Goal: Information Seeking & Learning: Compare options

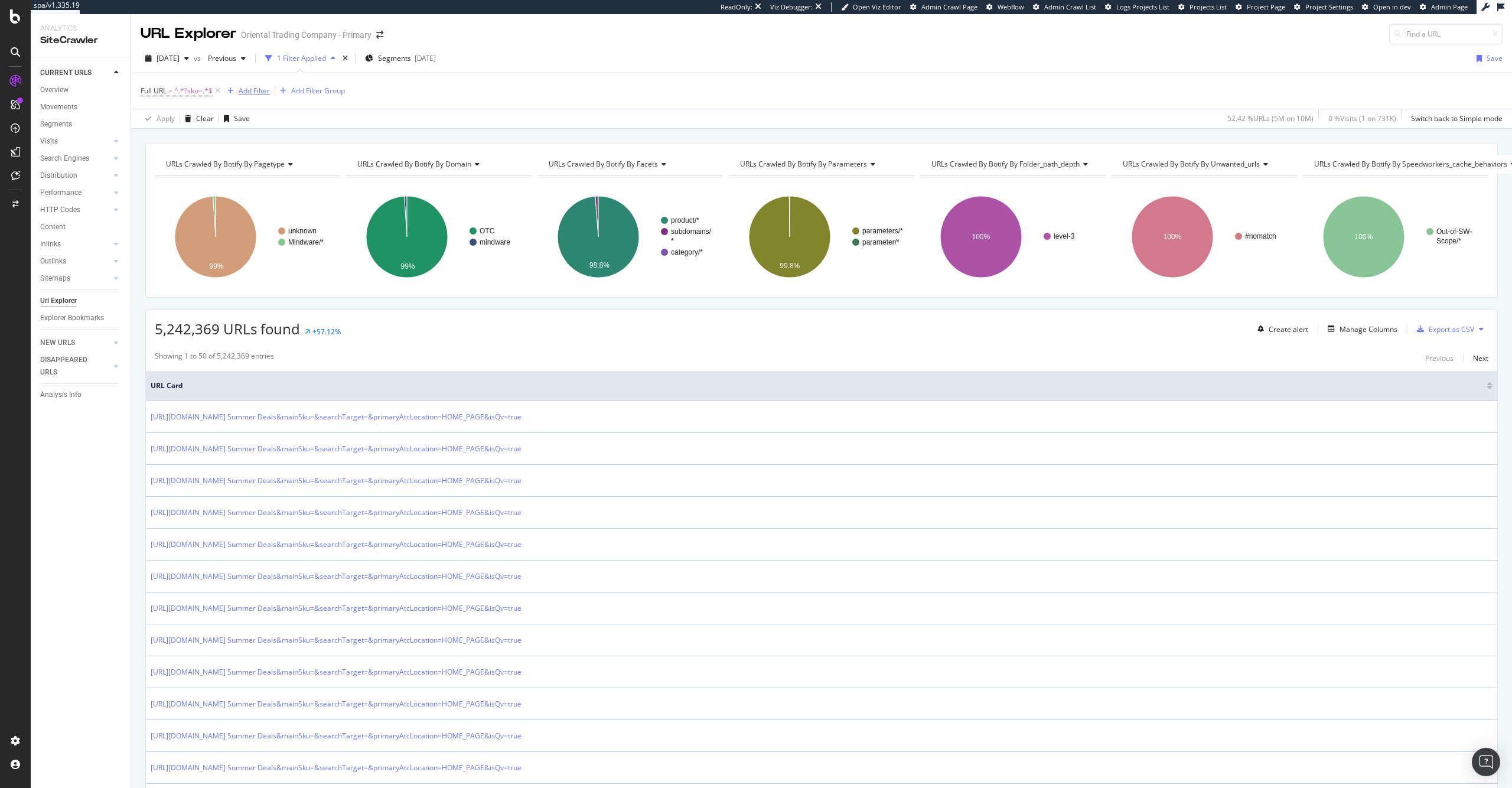
click at [249, 95] on div "Add Filter" at bounding box center [255, 90] width 32 height 10
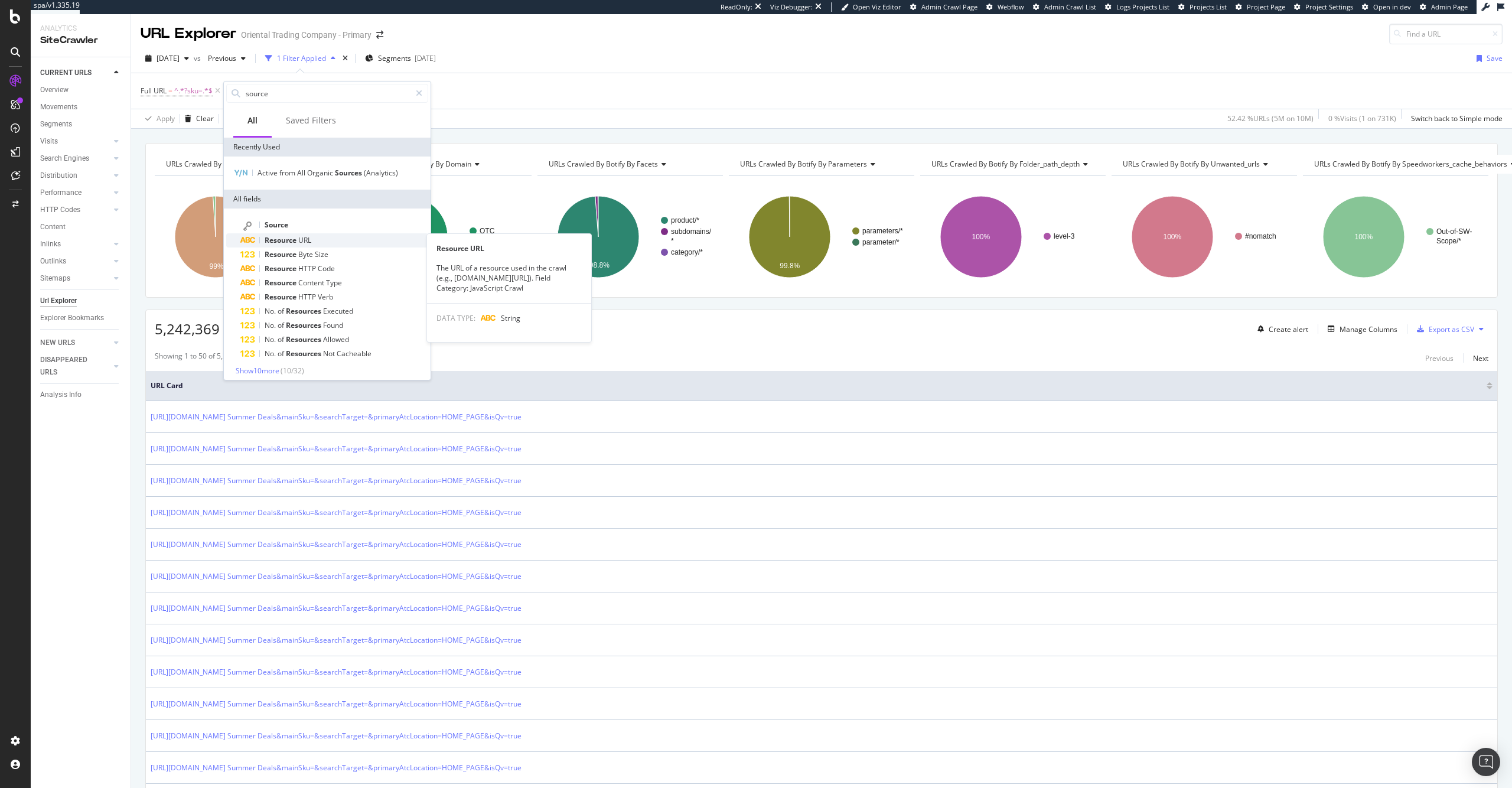
type input "source"
click at [320, 238] on div "Resource URL" at bounding box center [335, 240] width 188 height 14
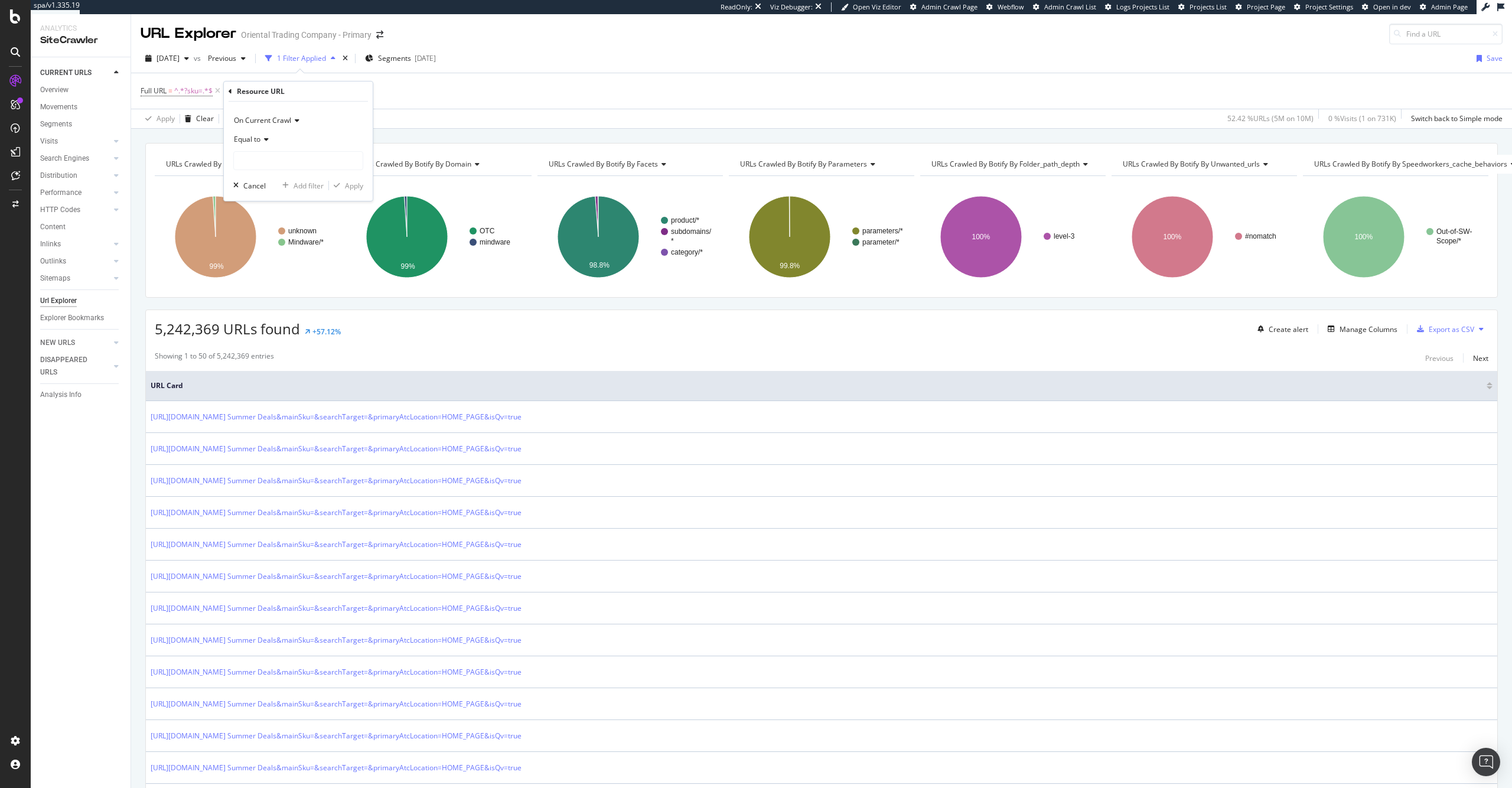
click at [253, 133] on div "Equal to" at bounding box center [298, 139] width 130 height 19
click at [340, 132] on div "Equal to" at bounding box center [298, 139] width 130 height 19
click at [1347, 336] on div "Create alert Manage Columns Export as CSV" at bounding box center [1371, 329] width 236 height 20
click at [1351, 328] on div "Manage Columns" at bounding box center [1368, 329] width 58 height 10
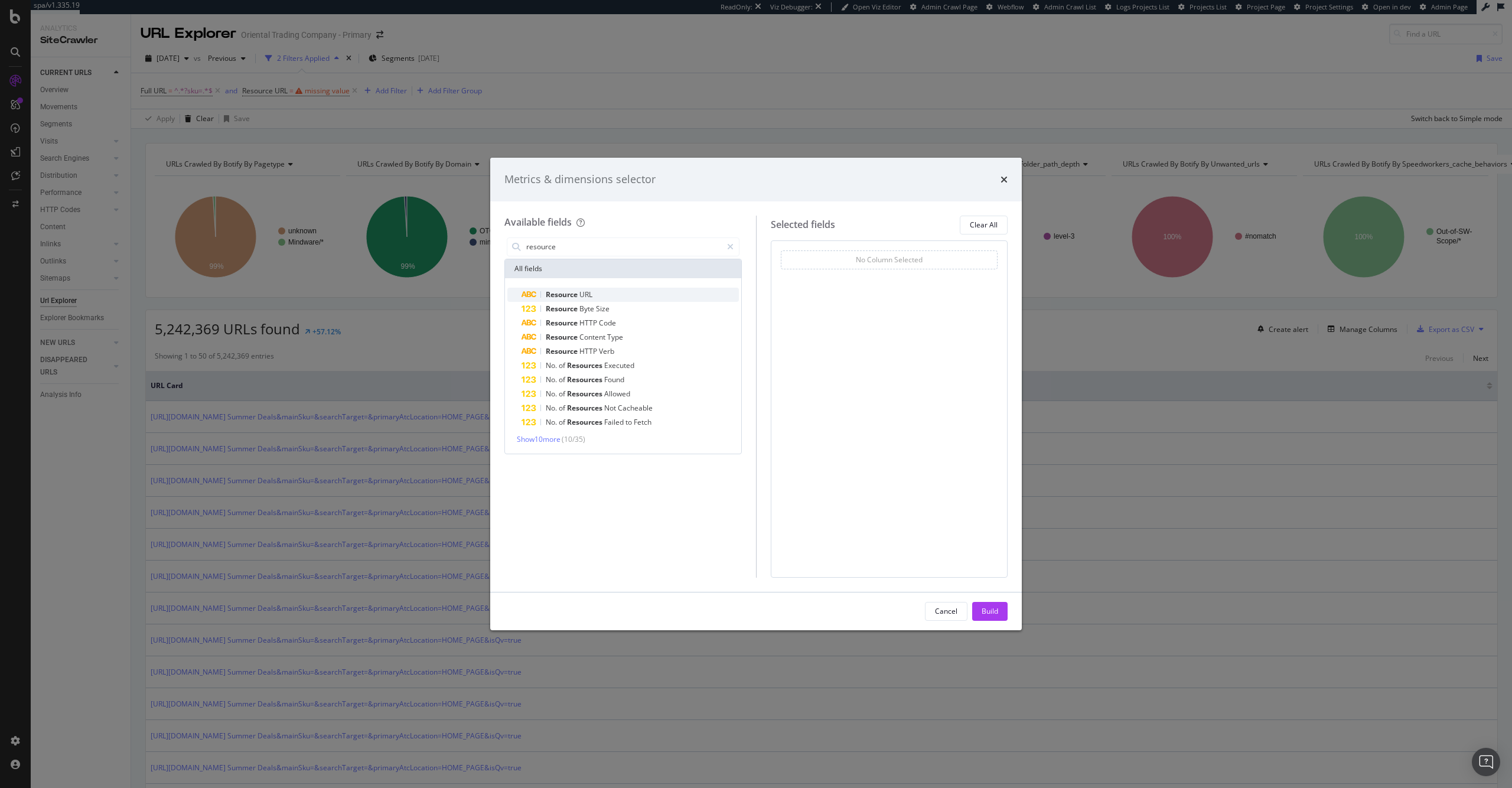
type input "resource"
click at [657, 289] on div "Resource URL" at bounding box center [630, 294] width 217 height 14
click at [995, 608] on div "Build" at bounding box center [990, 611] width 17 height 10
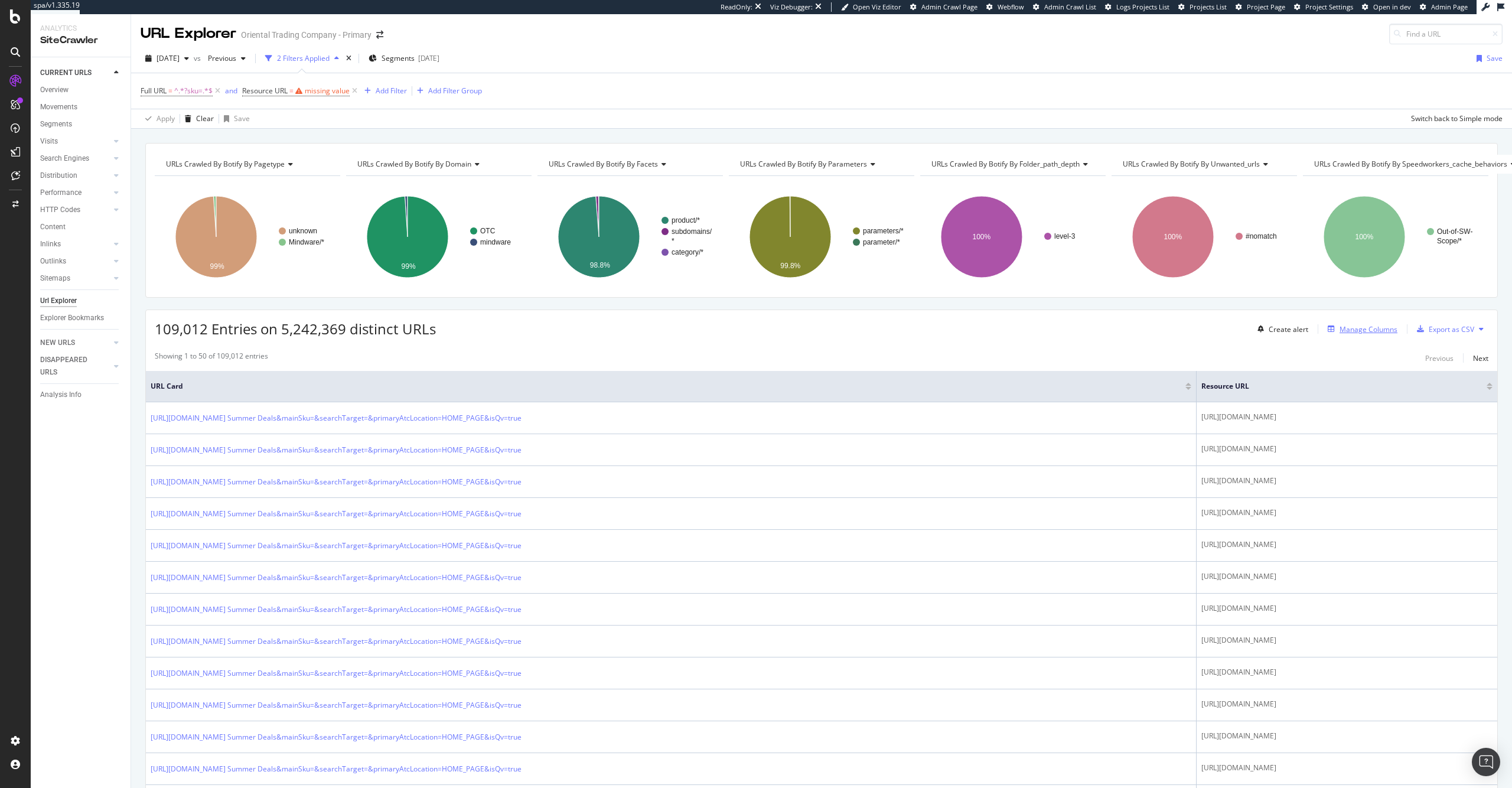
click at [1373, 331] on div "Manage Columns" at bounding box center [1368, 329] width 58 height 10
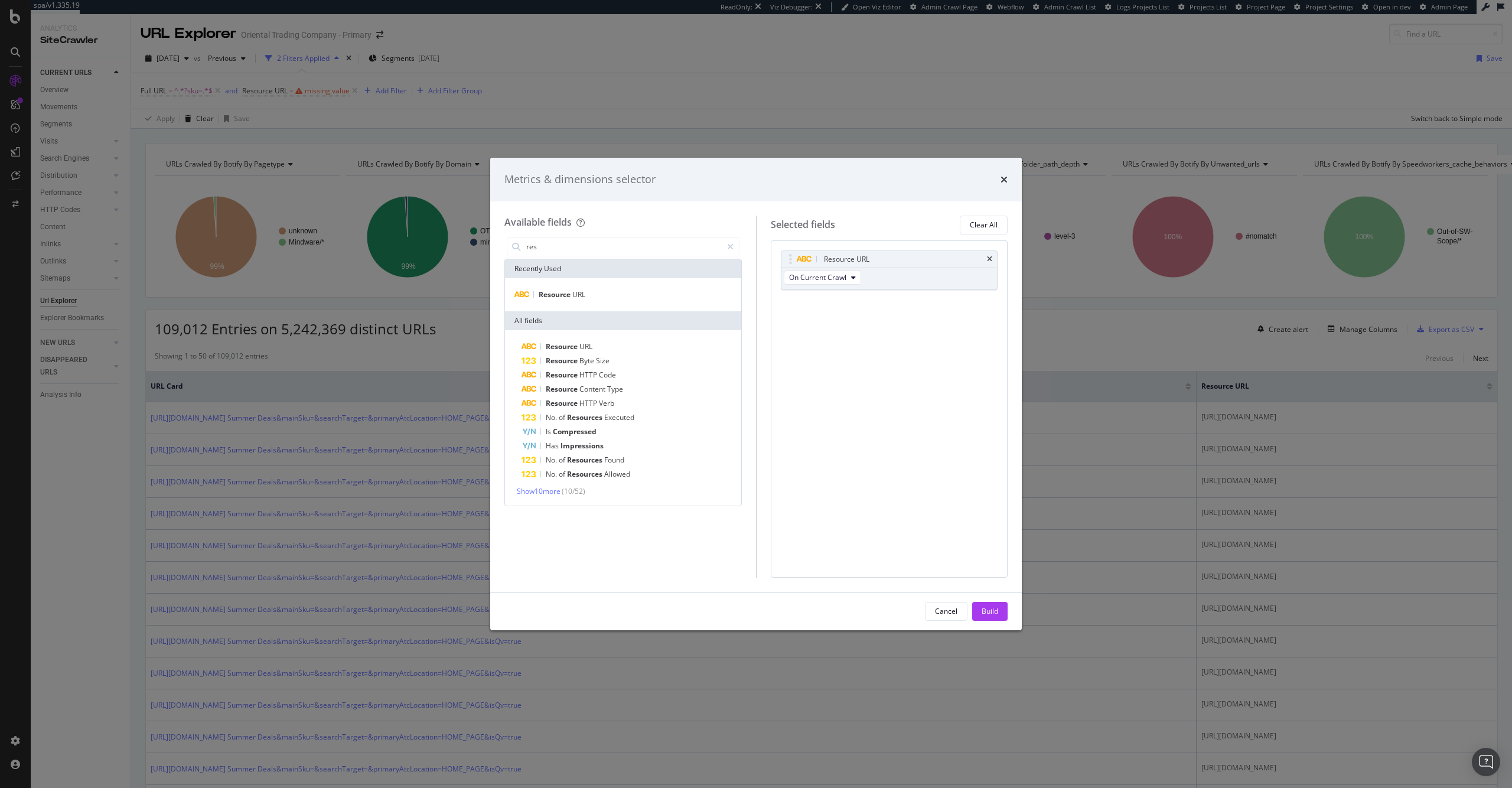
type input "res"
click at [1254, 337] on div "Metrics & dimensions selector Available fields res Recently Used Resource URL A…" at bounding box center [756, 394] width 1512 height 788
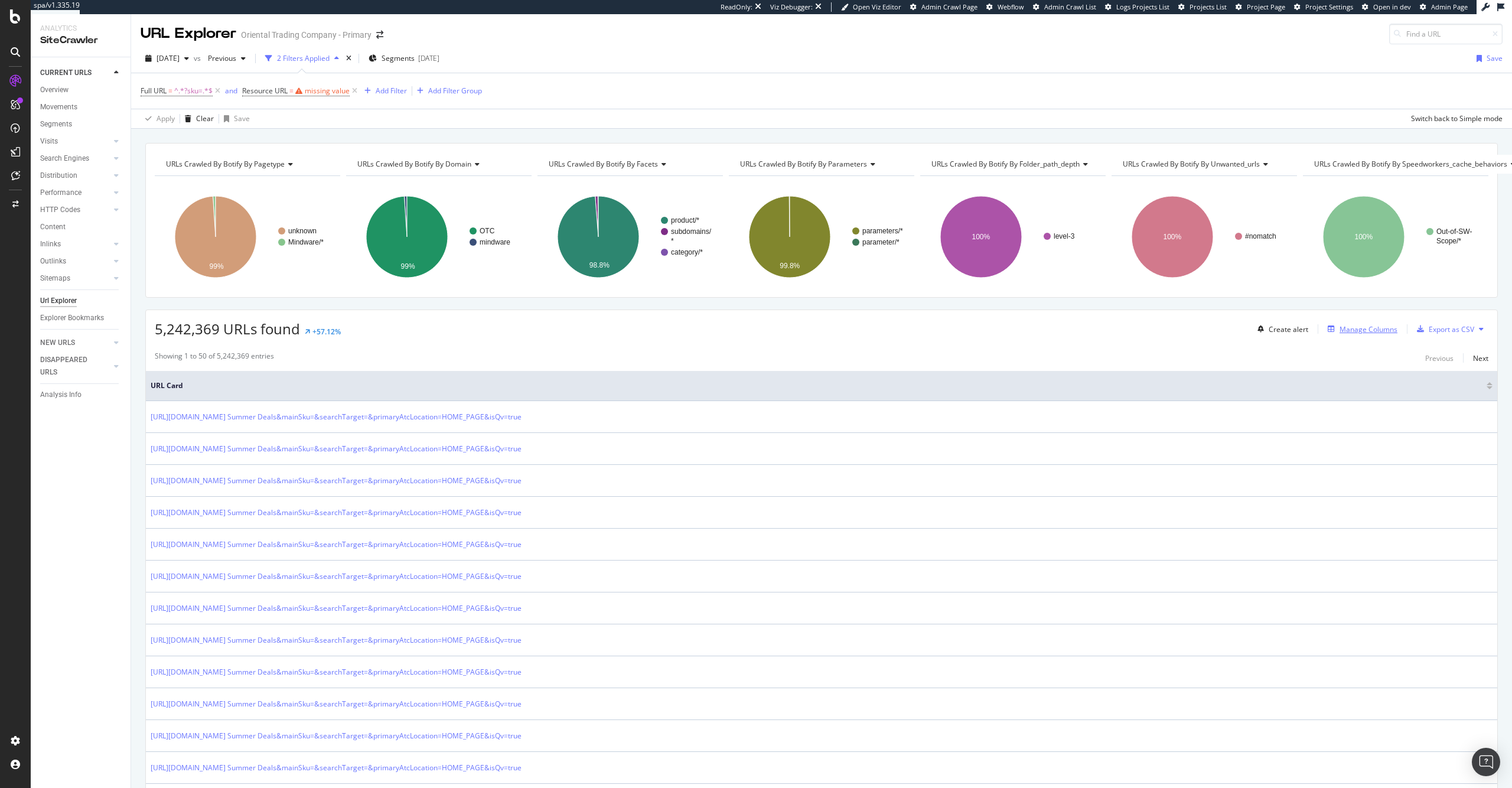
click at [1366, 335] on div "Manage Columns" at bounding box center [1360, 329] width 74 height 13
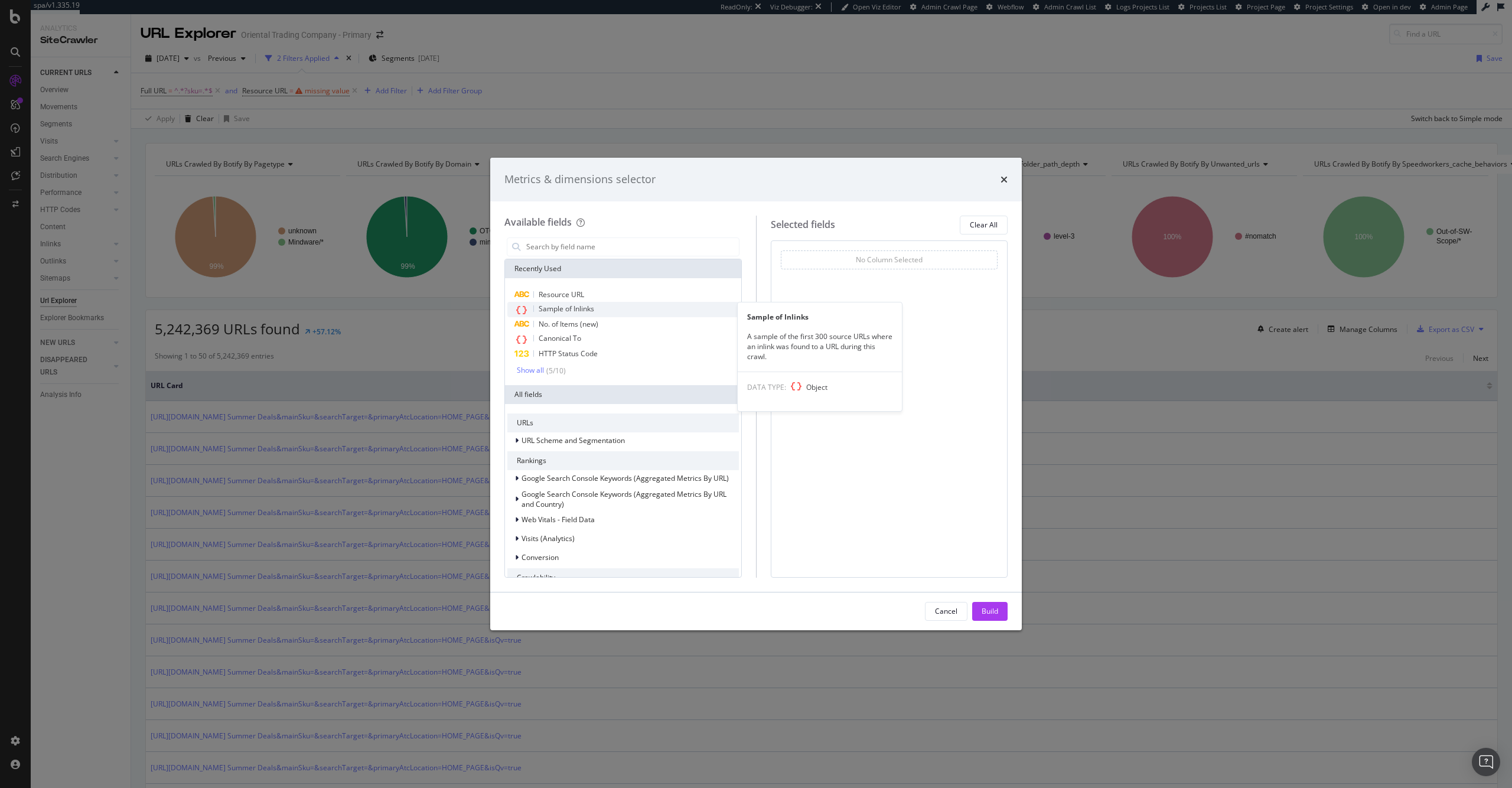
click at [628, 312] on div "Sample of Inlinks" at bounding box center [623, 309] width 231 height 16
click at [1009, 610] on div "Cancel Build" at bounding box center [756, 611] width 532 height 38
click at [1004, 610] on button "Build" at bounding box center [990, 611] width 35 height 19
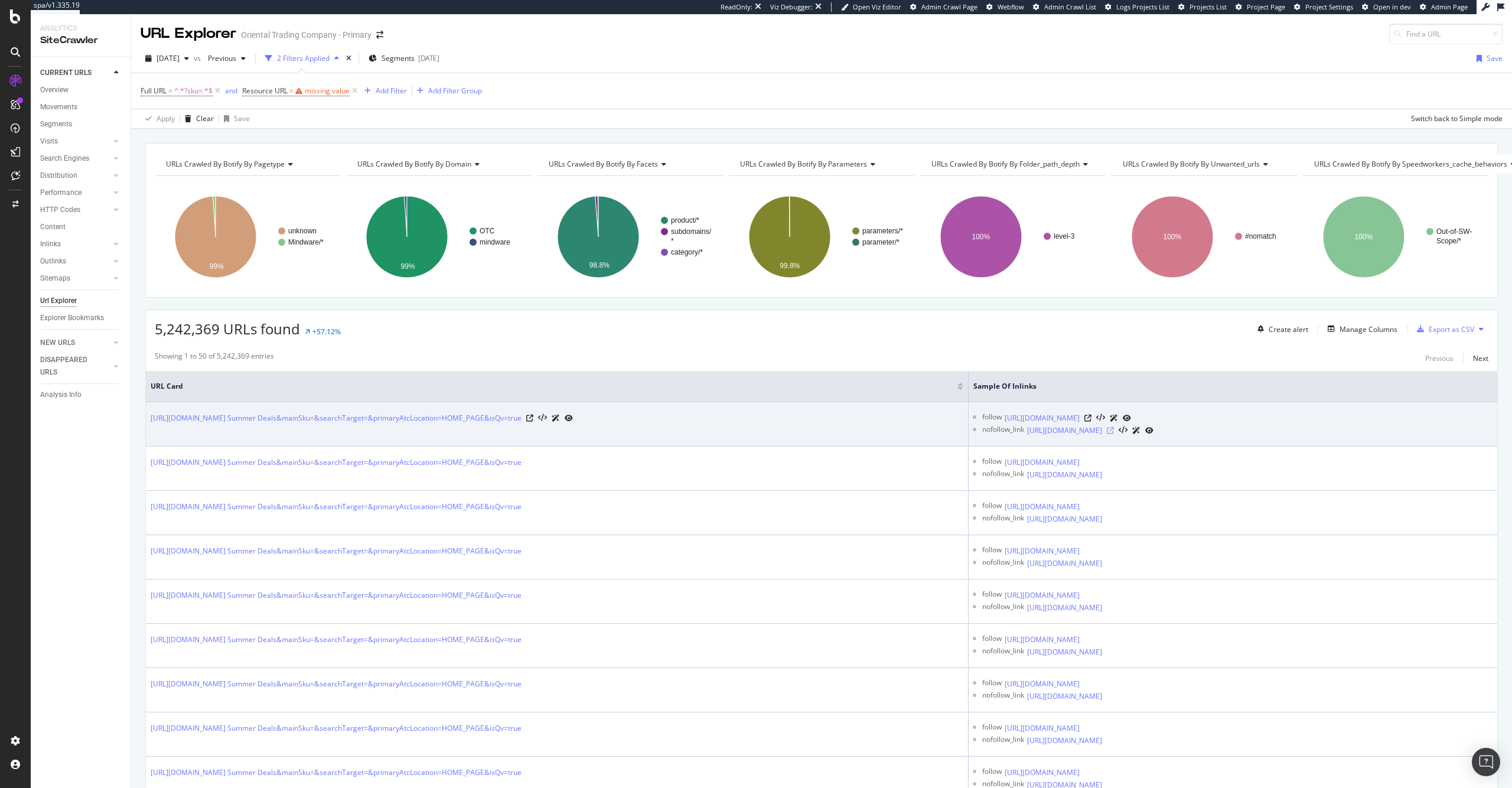
click at [1113, 430] on icon at bounding box center [1111, 430] width 7 height 7
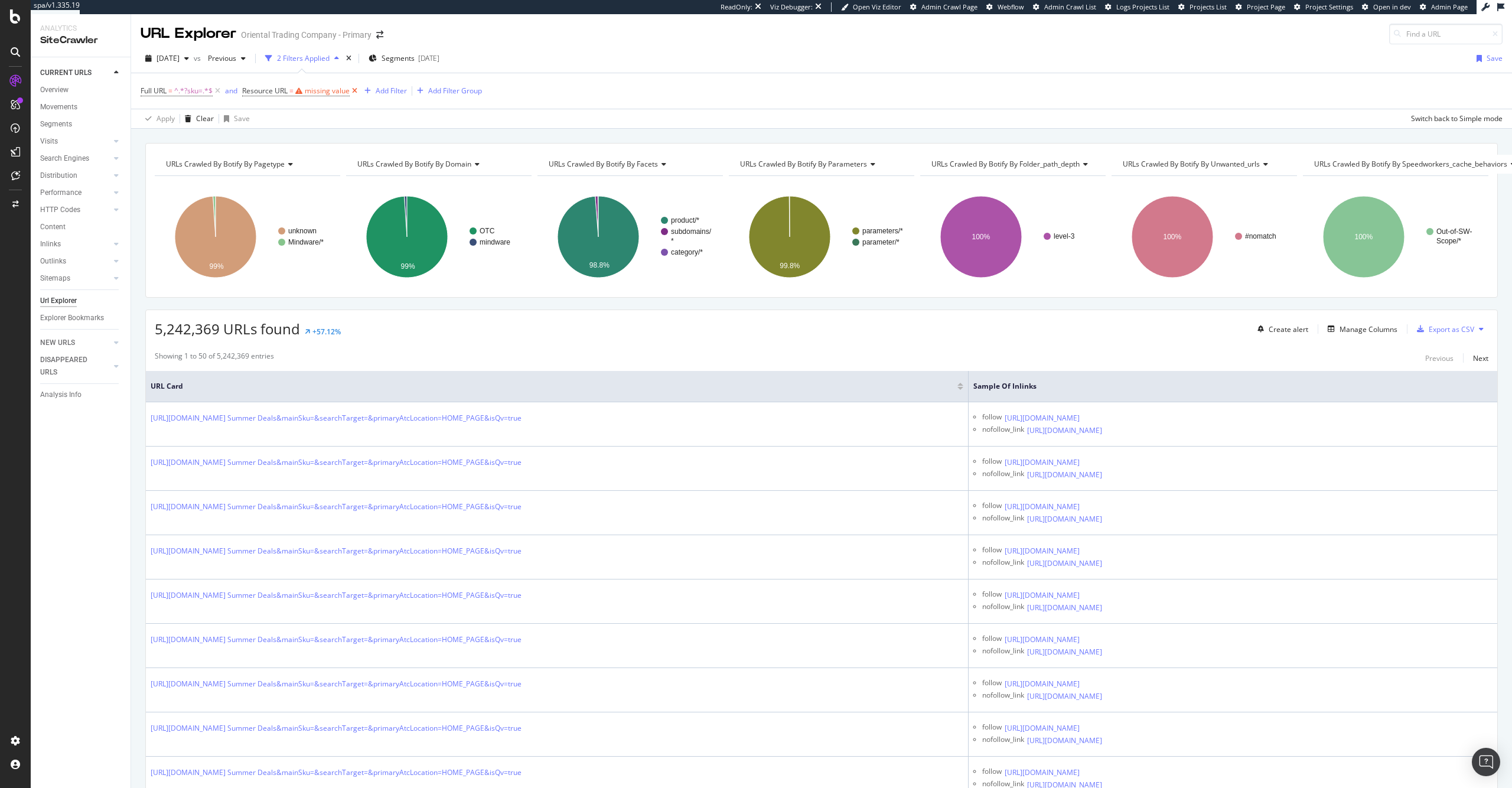
click at [357, 91] on icon at bounding box center [354, 91] width 10 height 12
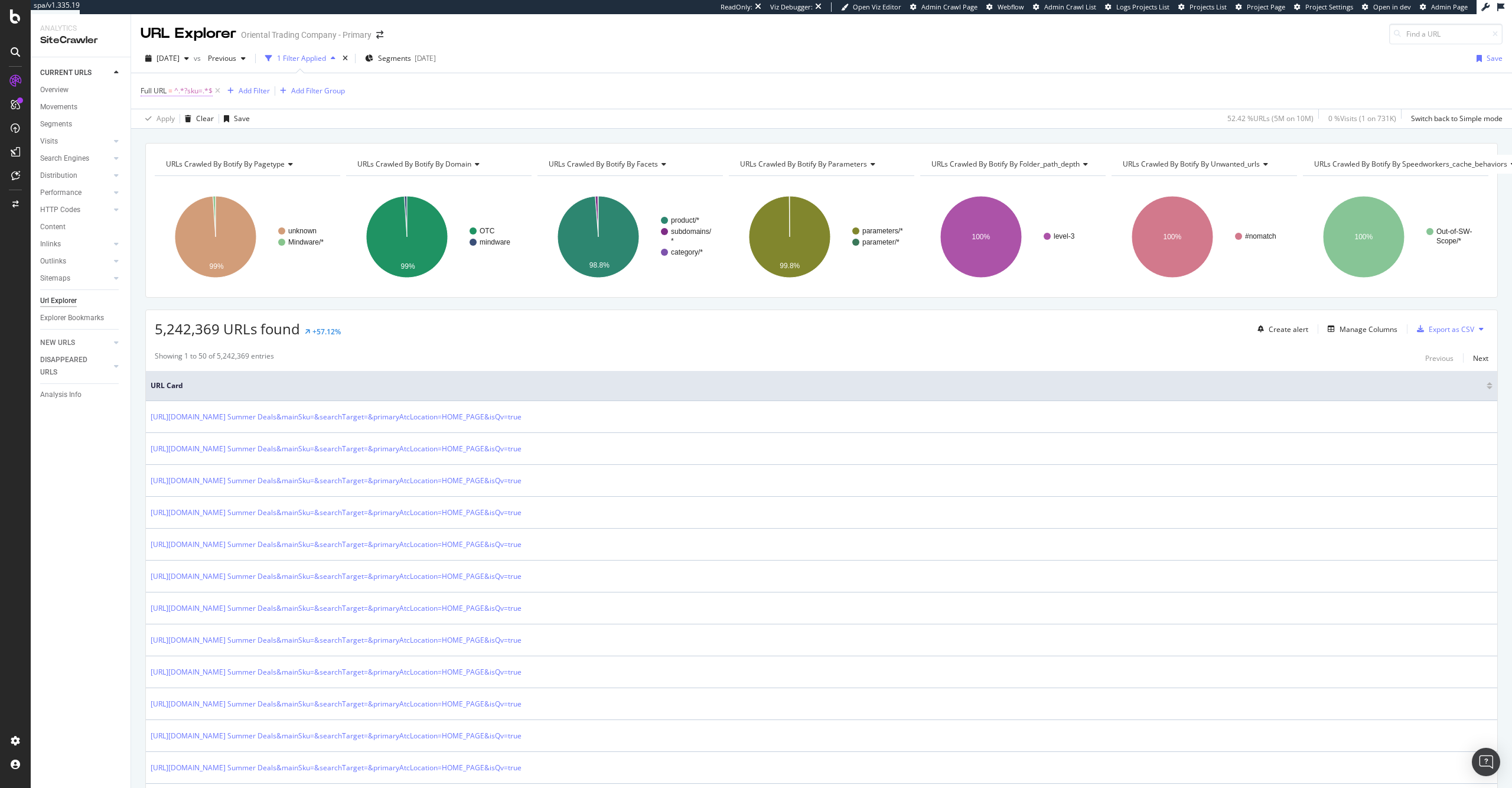
click at [188, 90] on span "^.*?sku=.*$" at bounding box center [192, 91] width 38 height 17
click at [217, 143] on input "?sku=" at bounding box center [207, 139] width 112 height 19
paste input ";jsessionid"
type input ";jsessionid"
click at [280, 167] on div "Apply" at bounding box center [271, 164] width 19 height 10
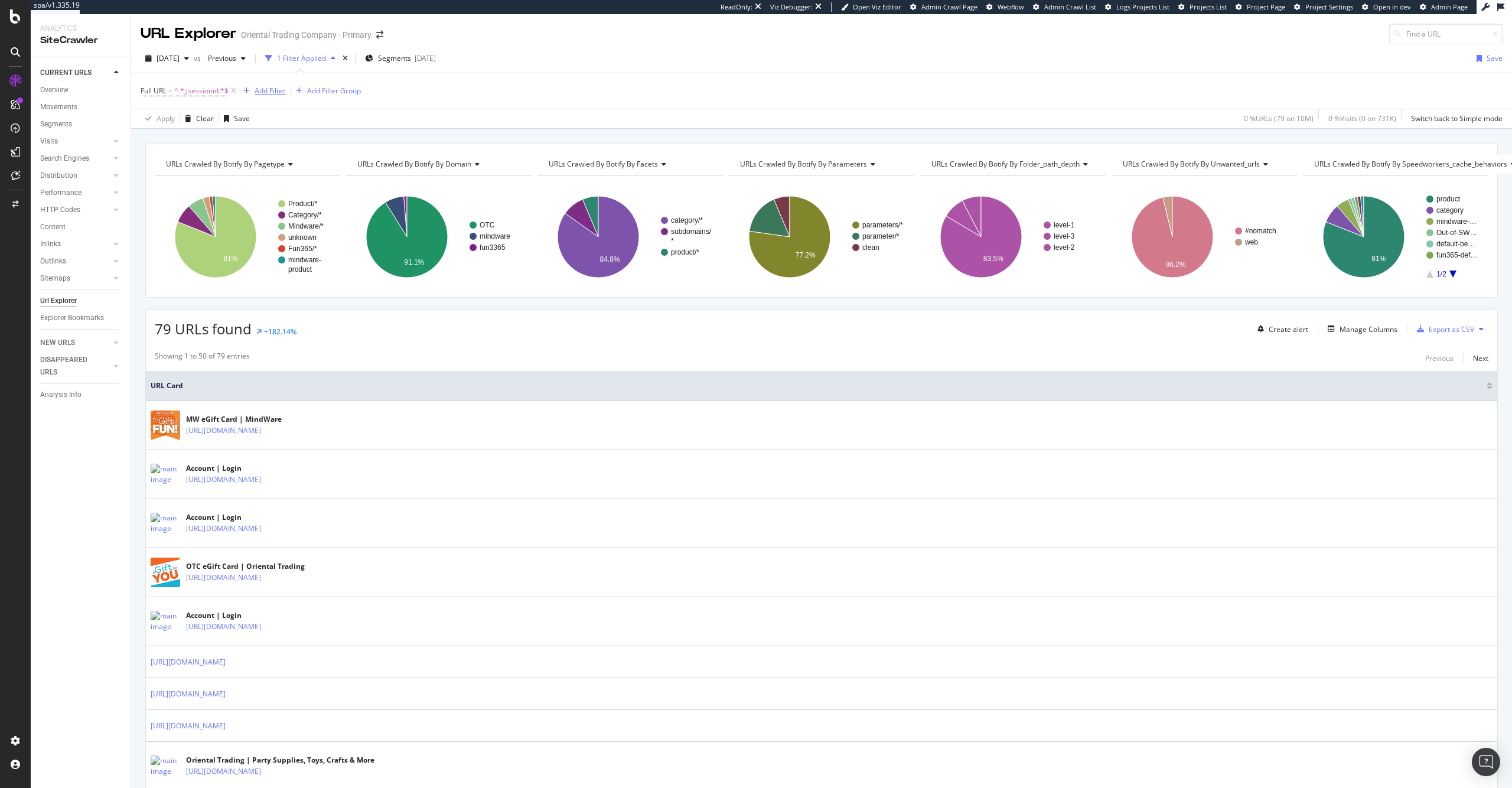
click at [268, 85] on div "Add Filter" at bounding box center [262, 91] width 47 height 13
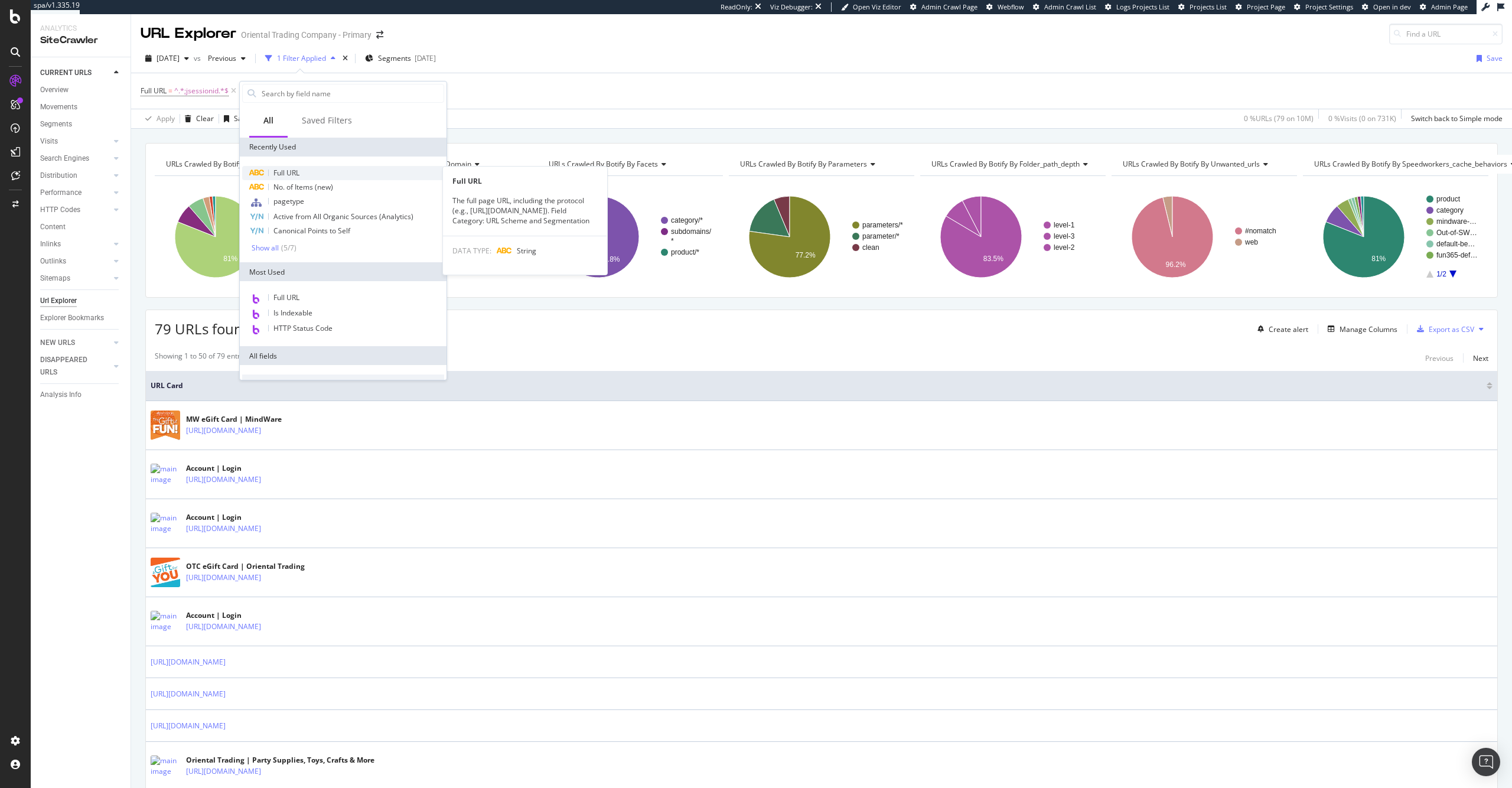
click at [286, 167] on span "Full URL" at bounding box center [286, 172] width 26 height 10
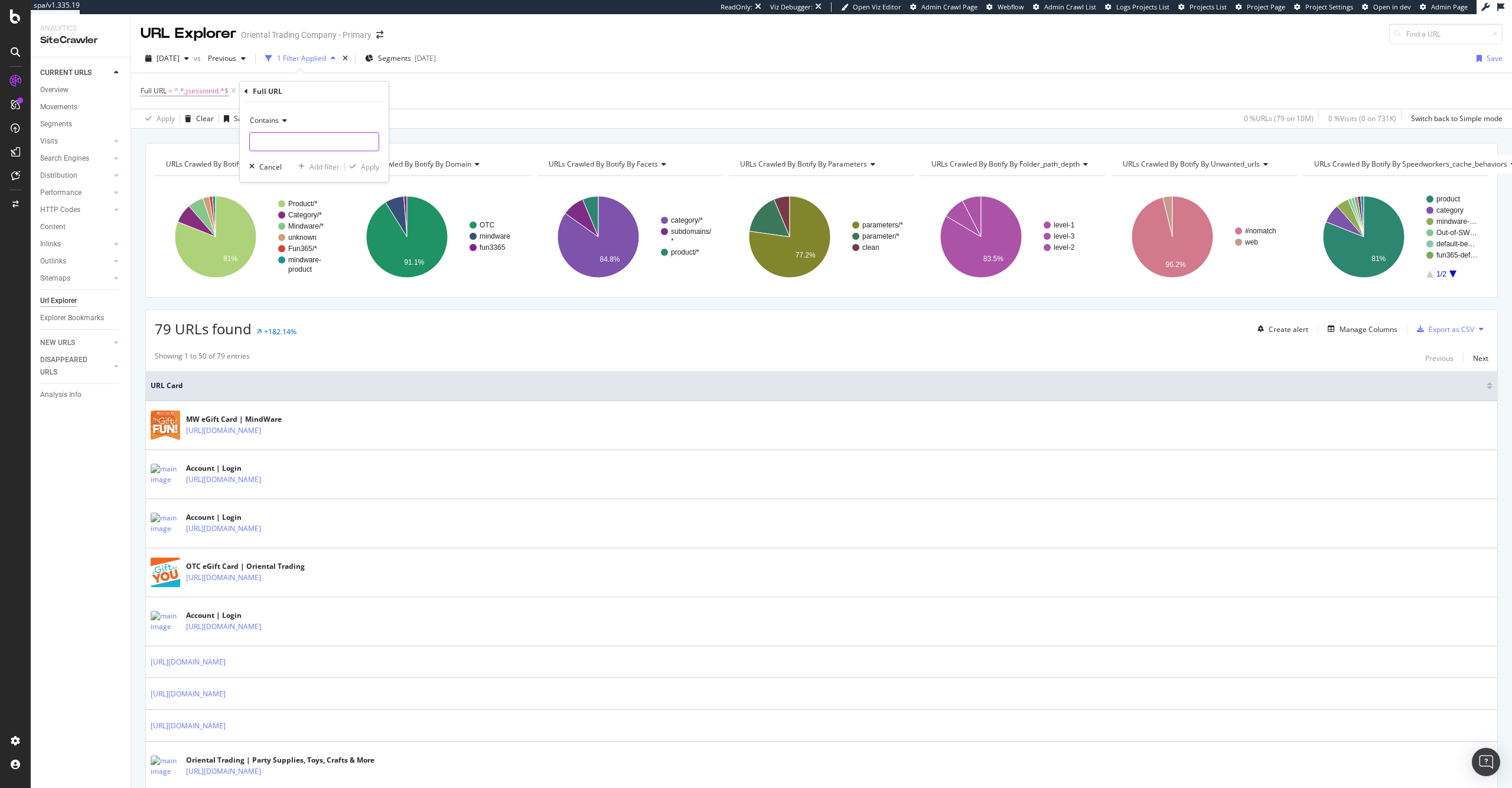
click at [299, 143] on input "text" at bounding box center [314, 141] width 129 height 19
type input "www.orientaltrading.com"
click at [374, 164] on div "Apply" at bounding box center [370, 166] width 19 height 10
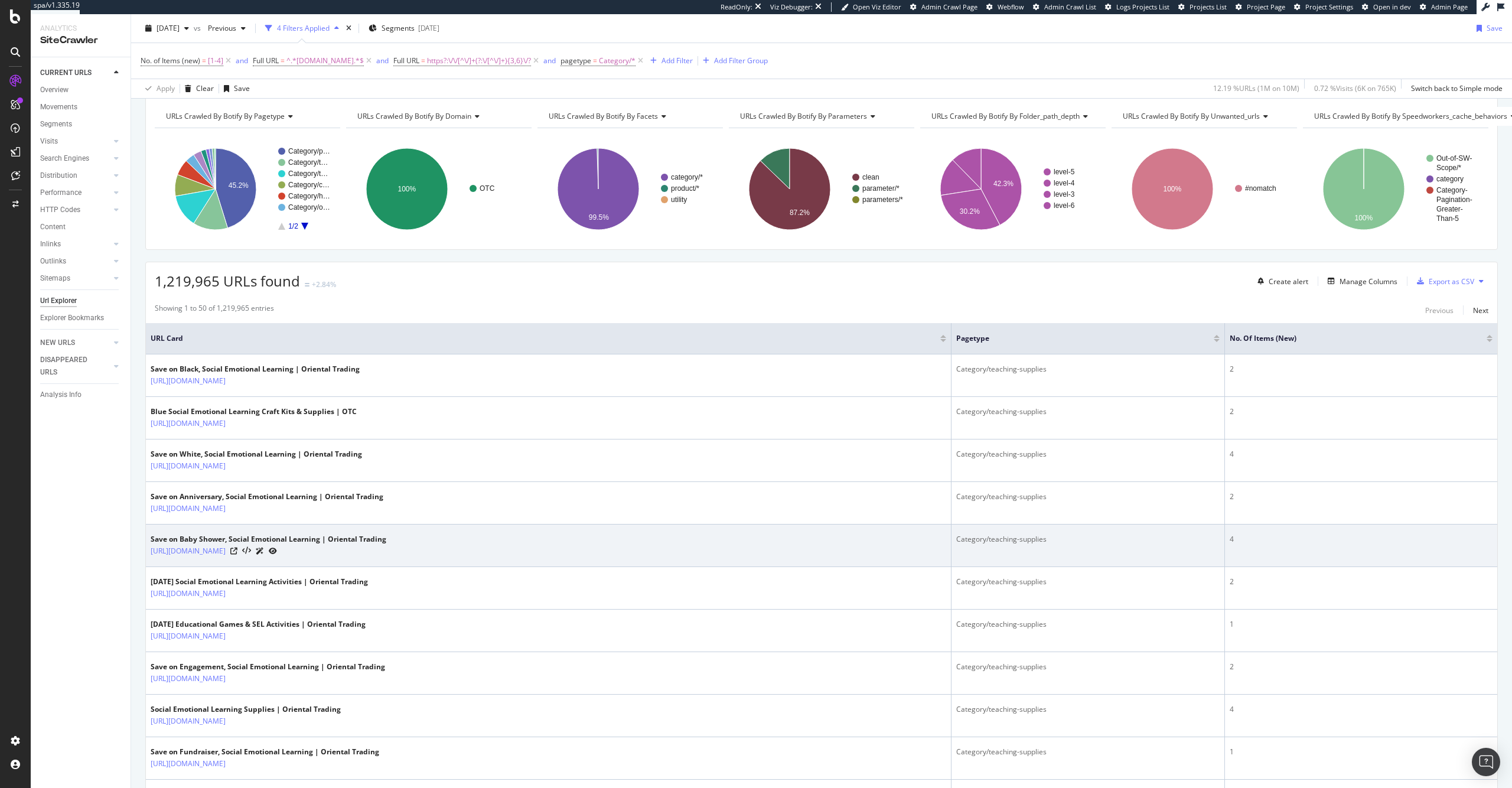
scroll to position [217, 0]
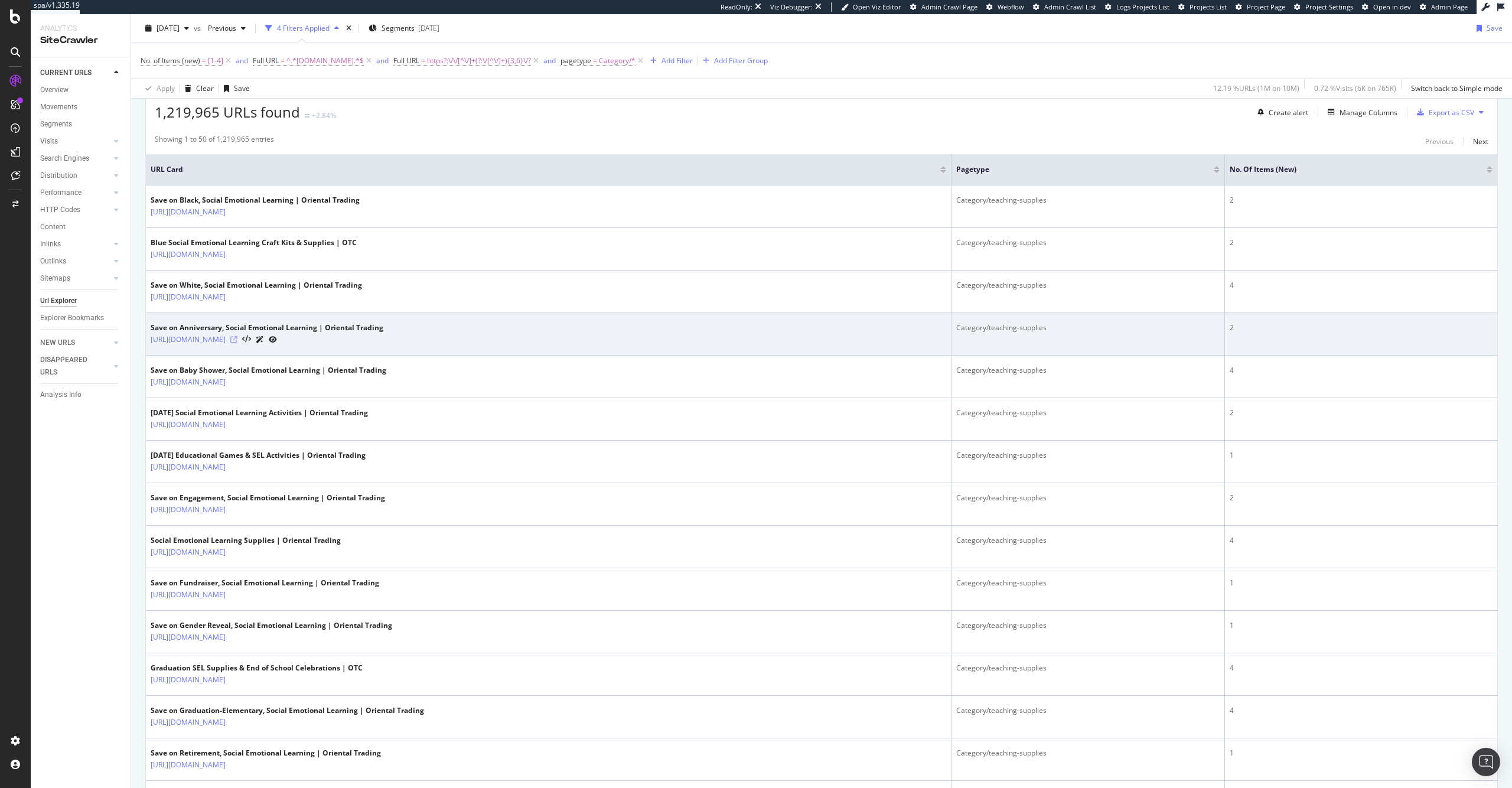
click at [237, 340] on icon at bounding box center [234, 340] width 7 height 7
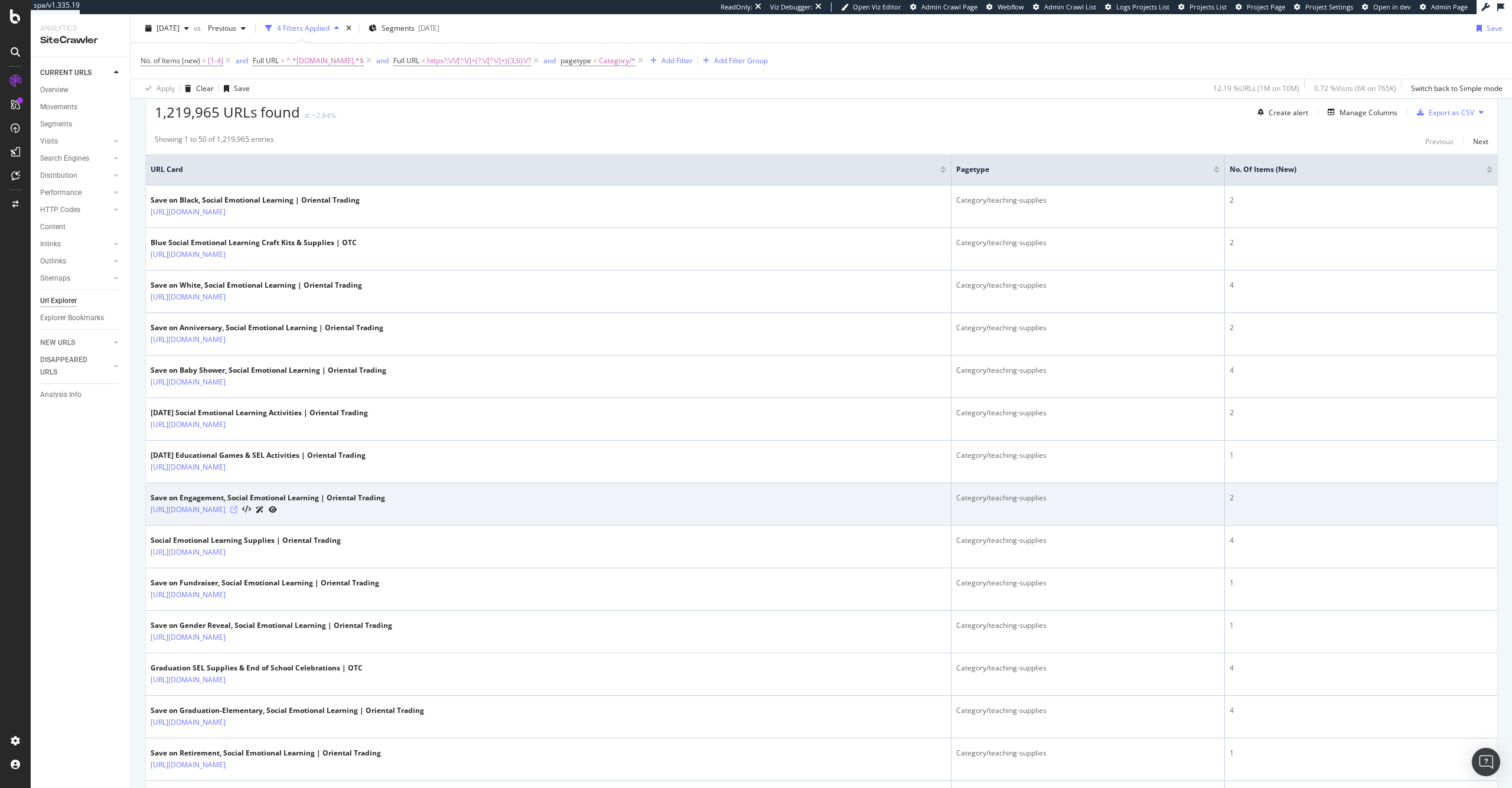
click at [237, 506] on icon at bounding box center [234, 510] width 7 height 7
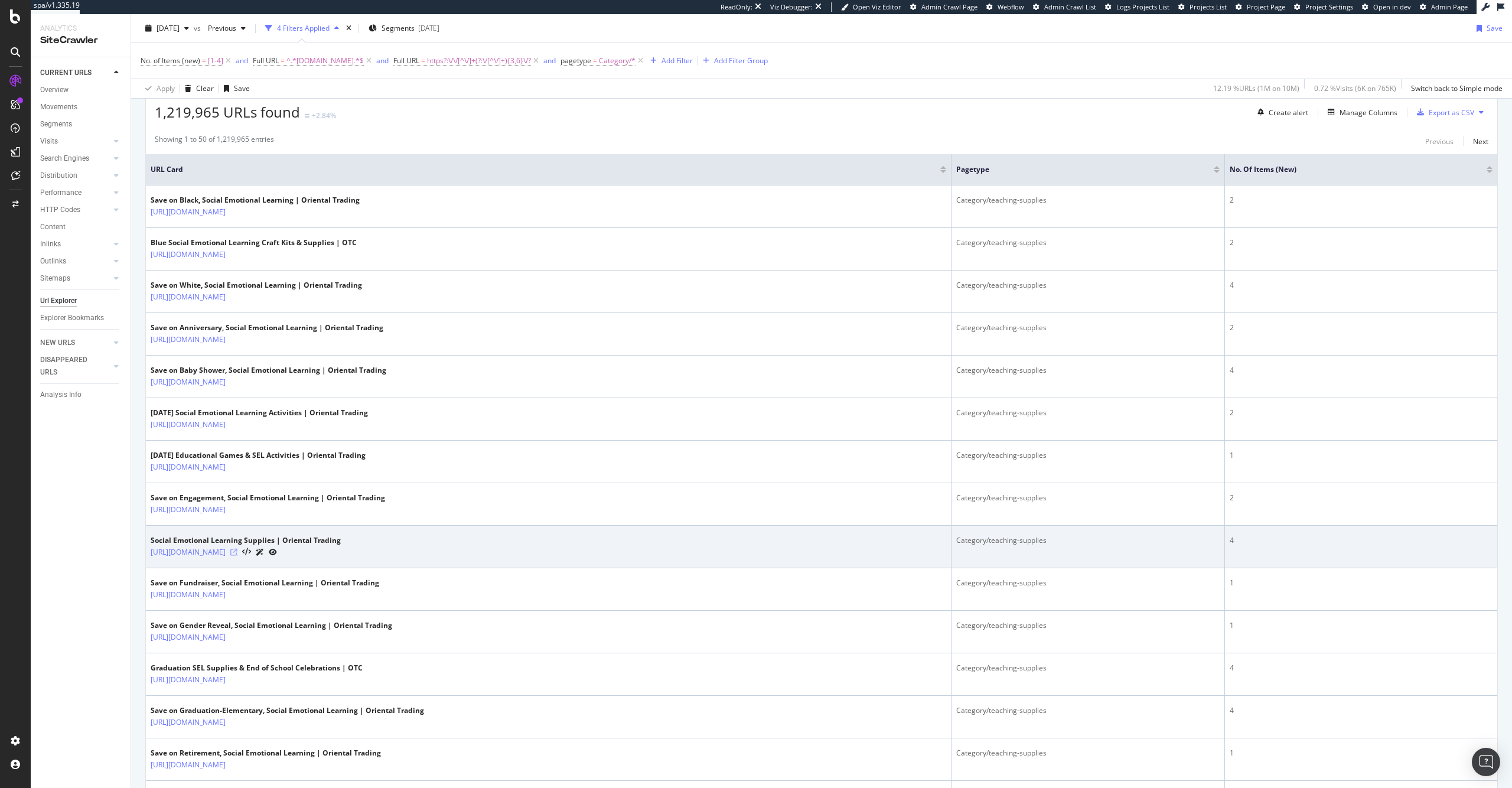
click at [237, 551] on icon at bounding box center [234, 552] width 7 height 7
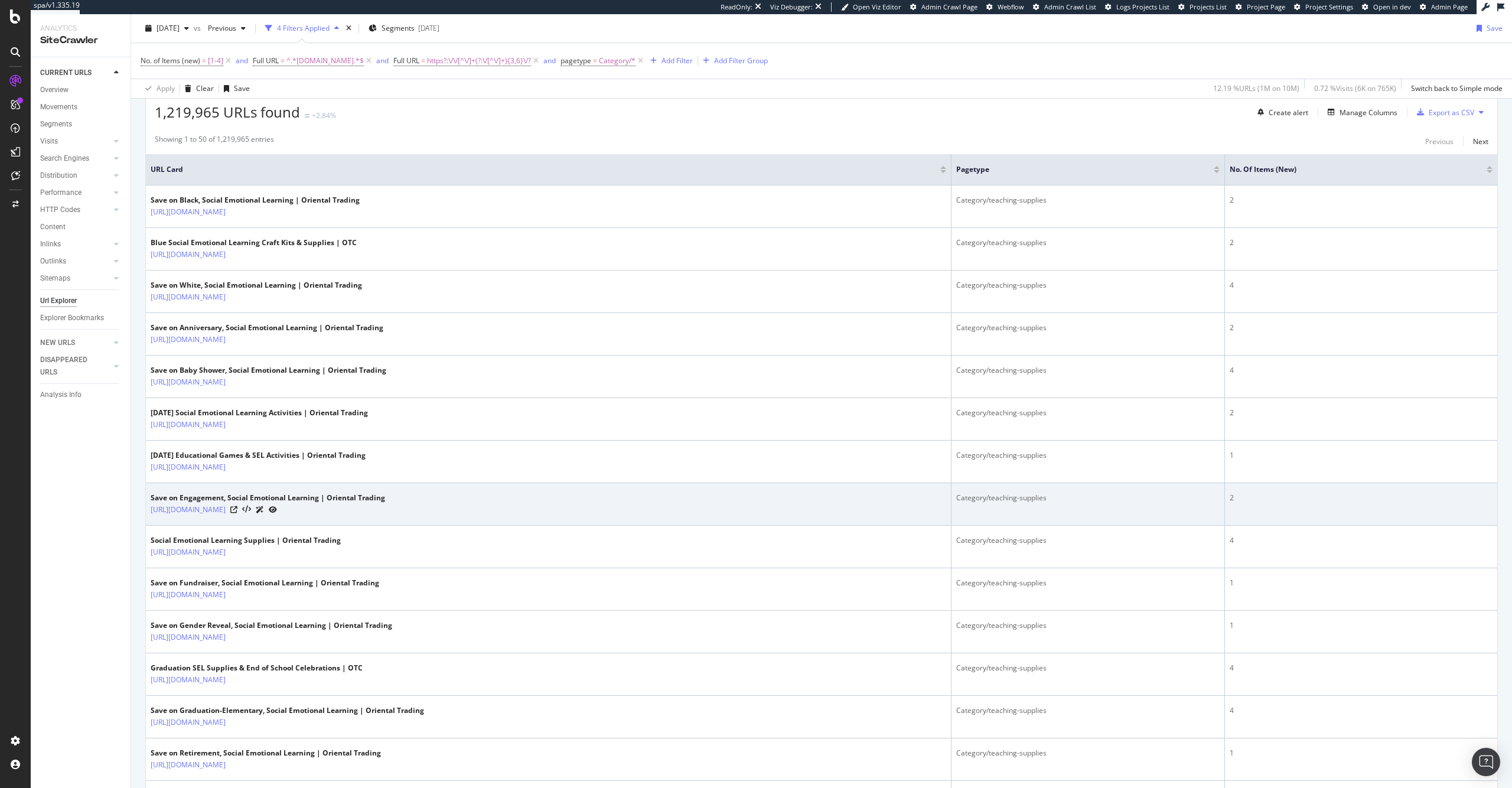
scroll to position [465, 0]
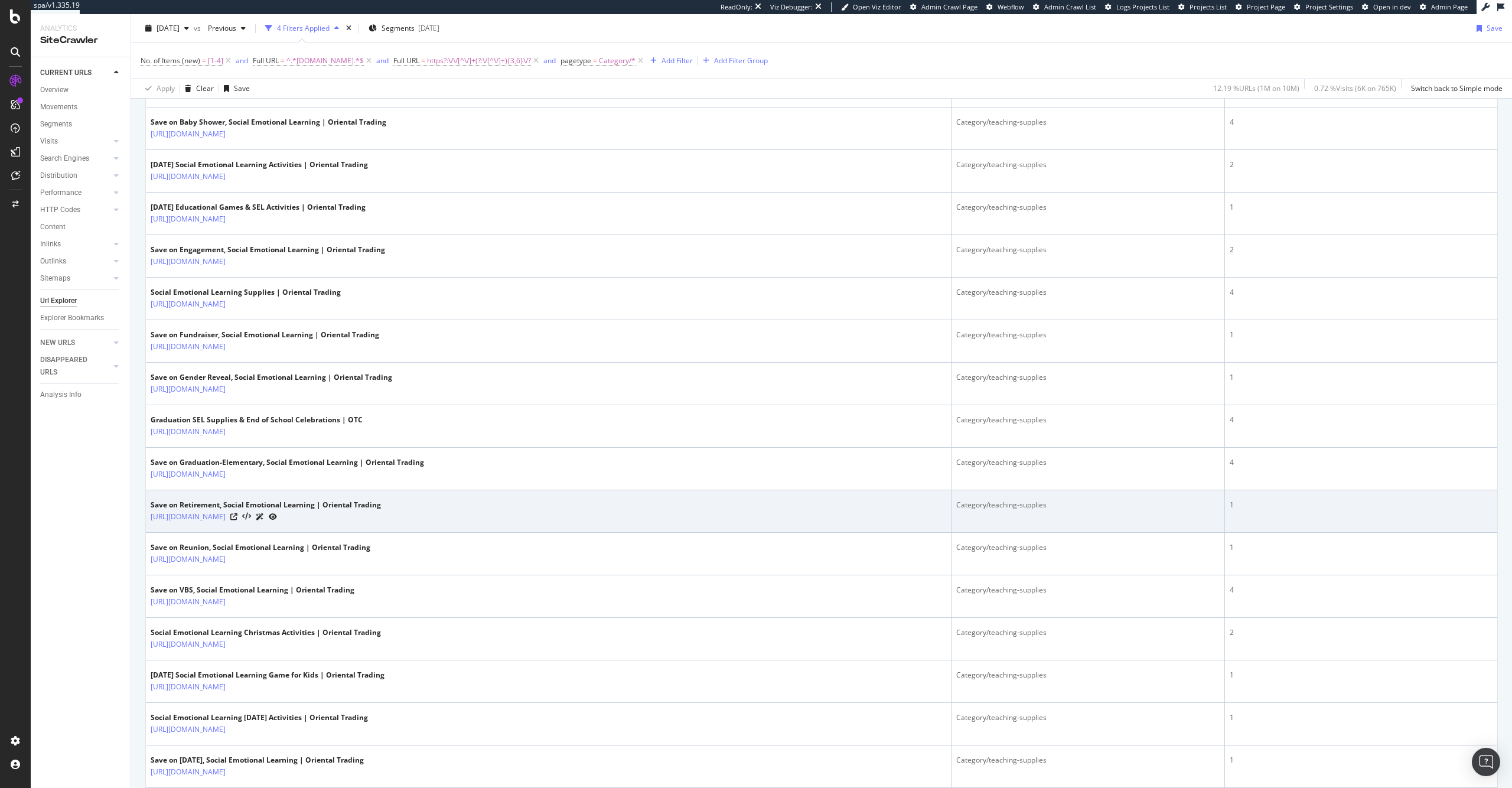
click at [381, 517] on div "https://www.orientaltrading.com/teaching-supplies-and-stationery/curriculum-pro…" at bounding box center [266, 516] width 230 height 12
click at [237, 517] on icon at bounding box center [234, 517] width 7 height 7
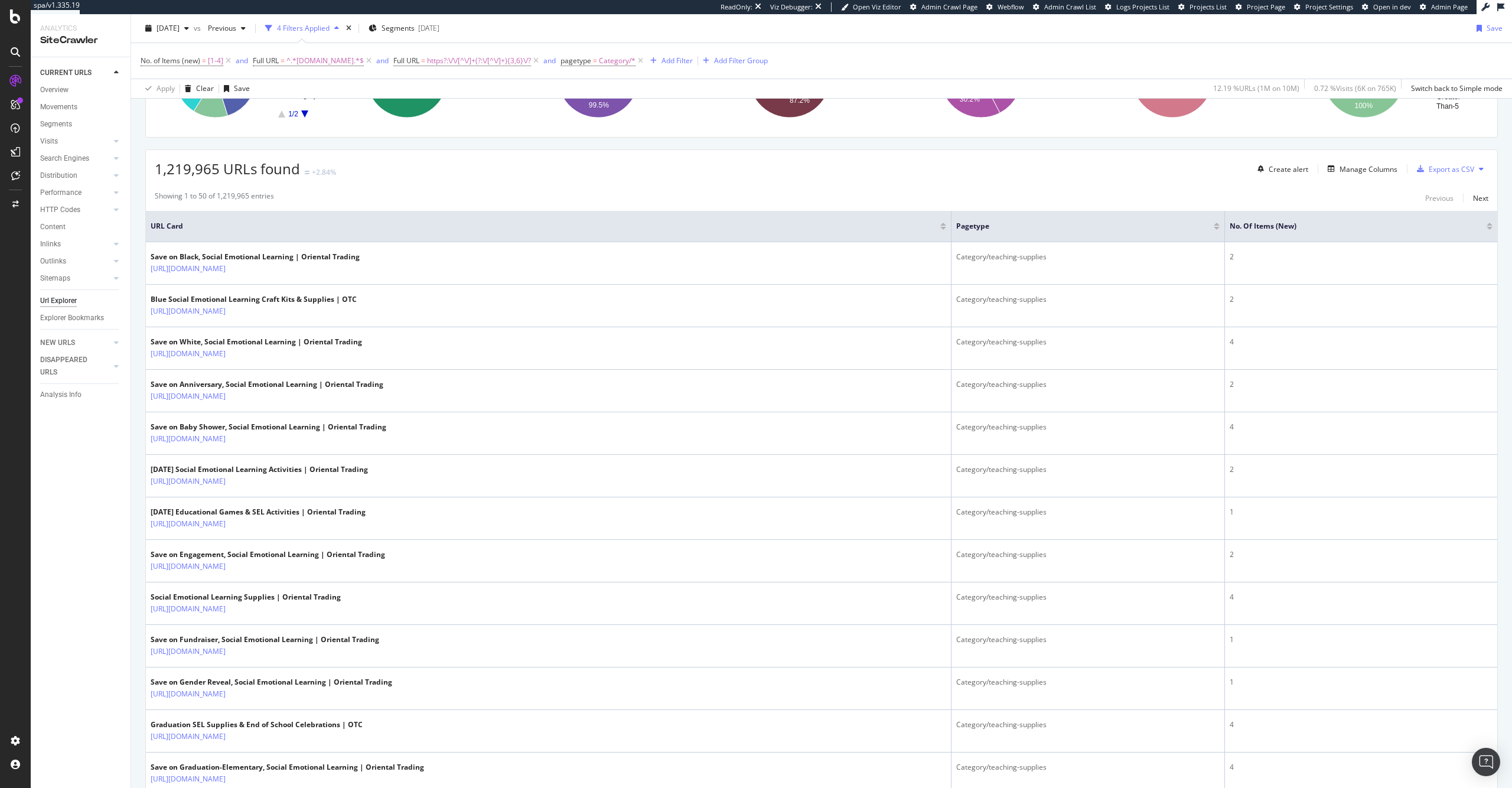
scroll to position [91, 0]
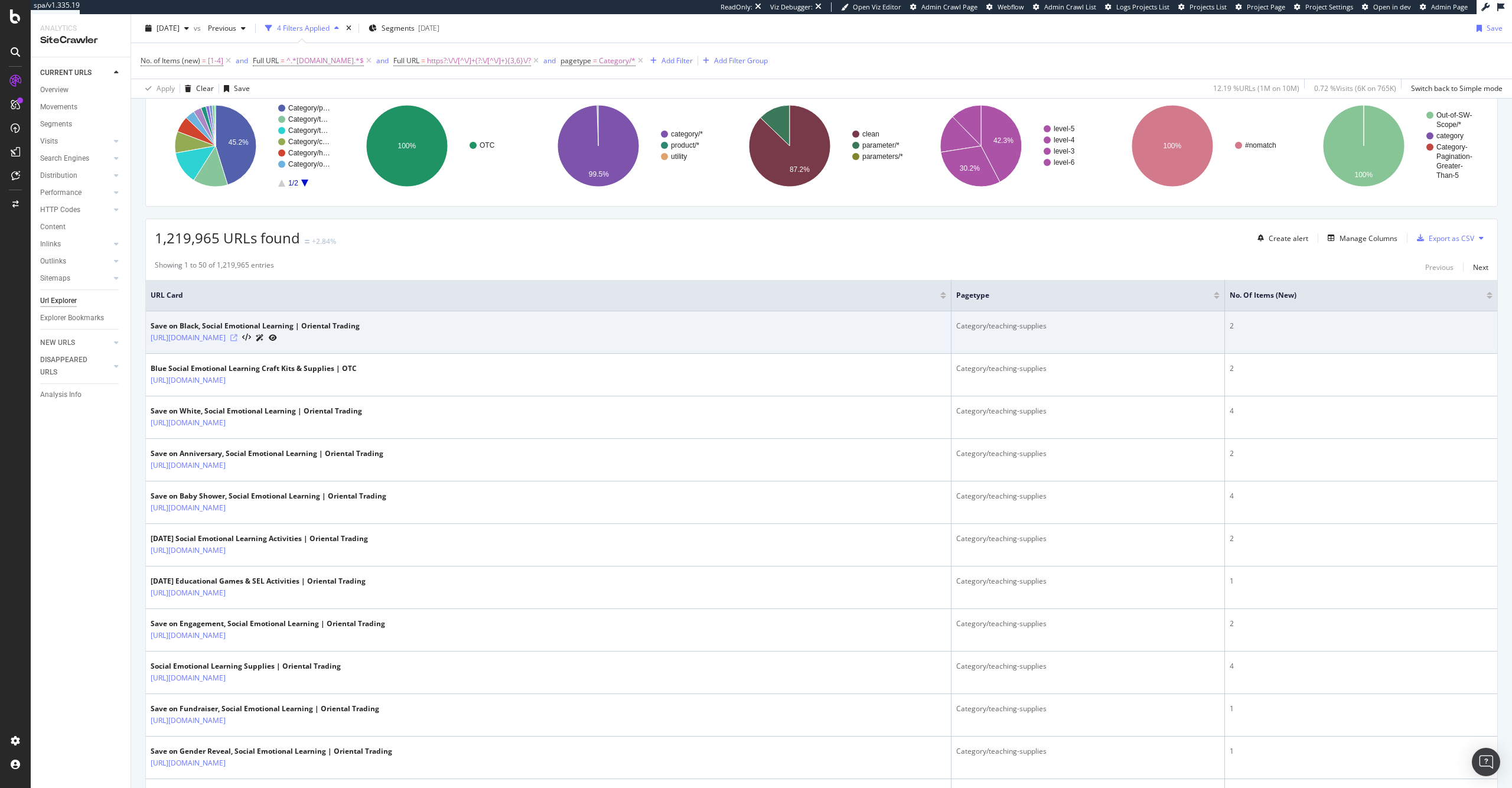
click at [237, 340] on icon at bounding box center [234, 338] width 7 height 7
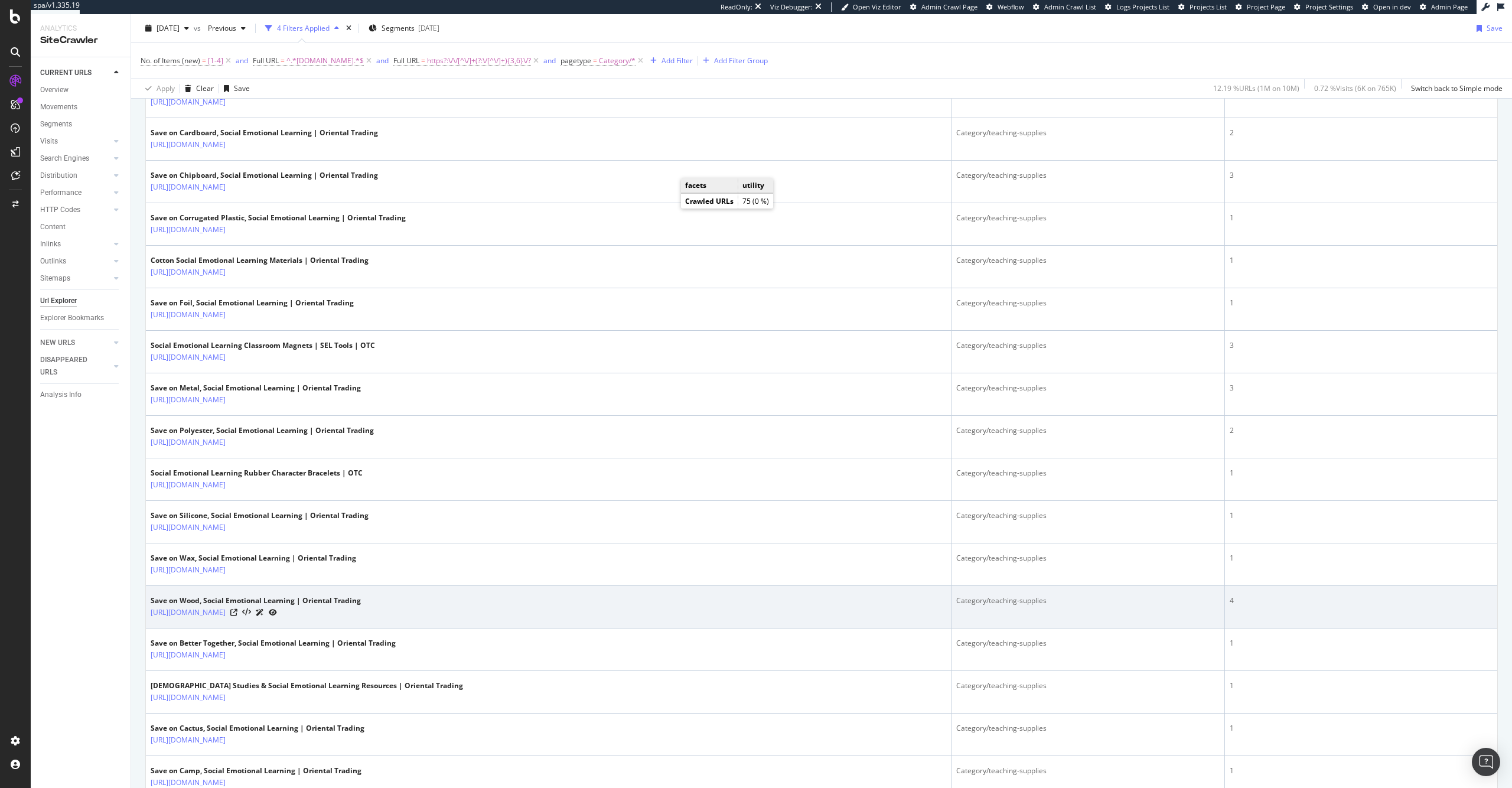
scroll to position [1266, 0]
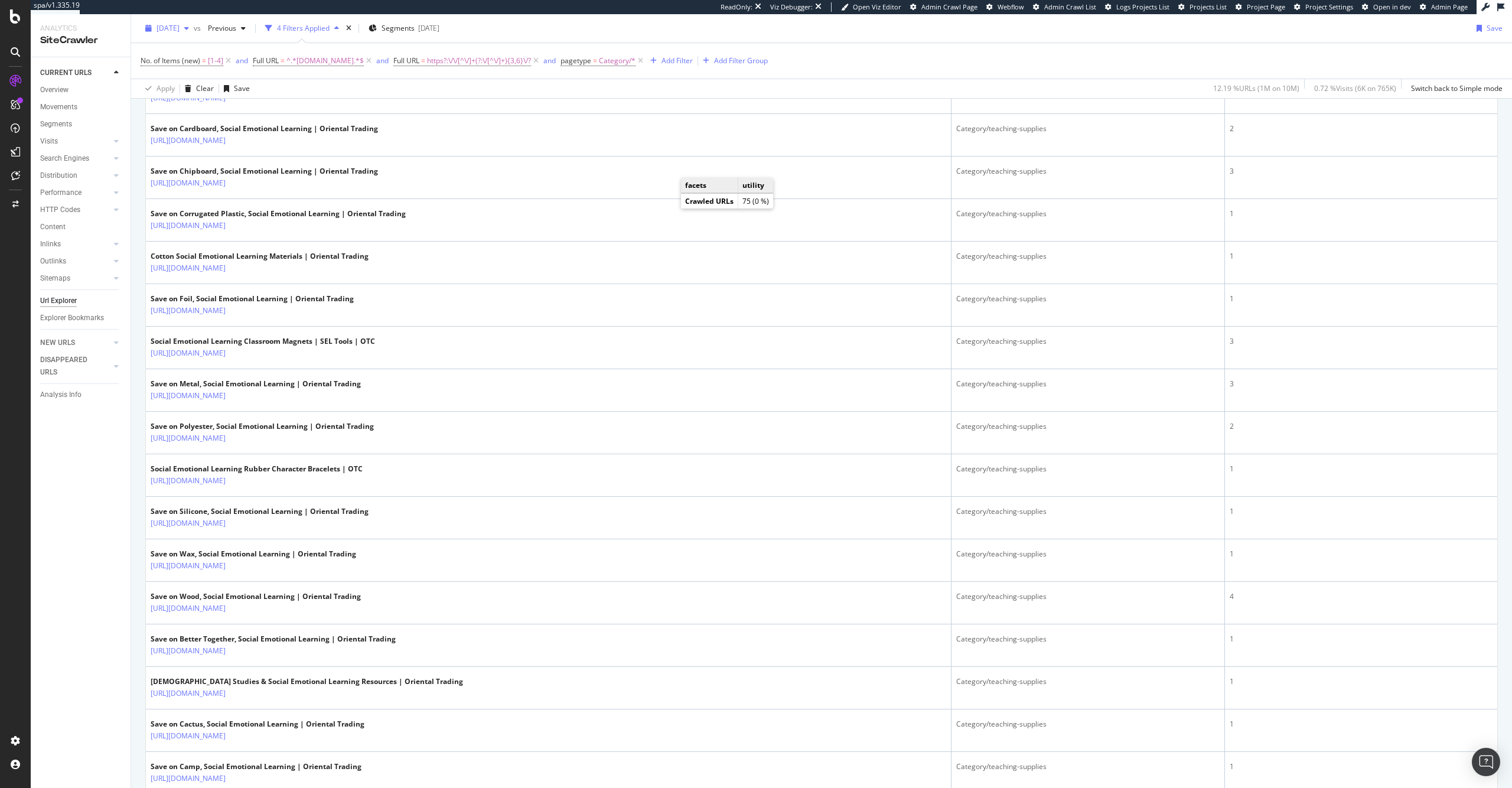
click at [173, 25] on span "[DATE]" at bounding box center [167, 28] width 23 height 10
click at [204, 71] on div "[DATE]" at bounding box center [188, 71] width 59 height 10
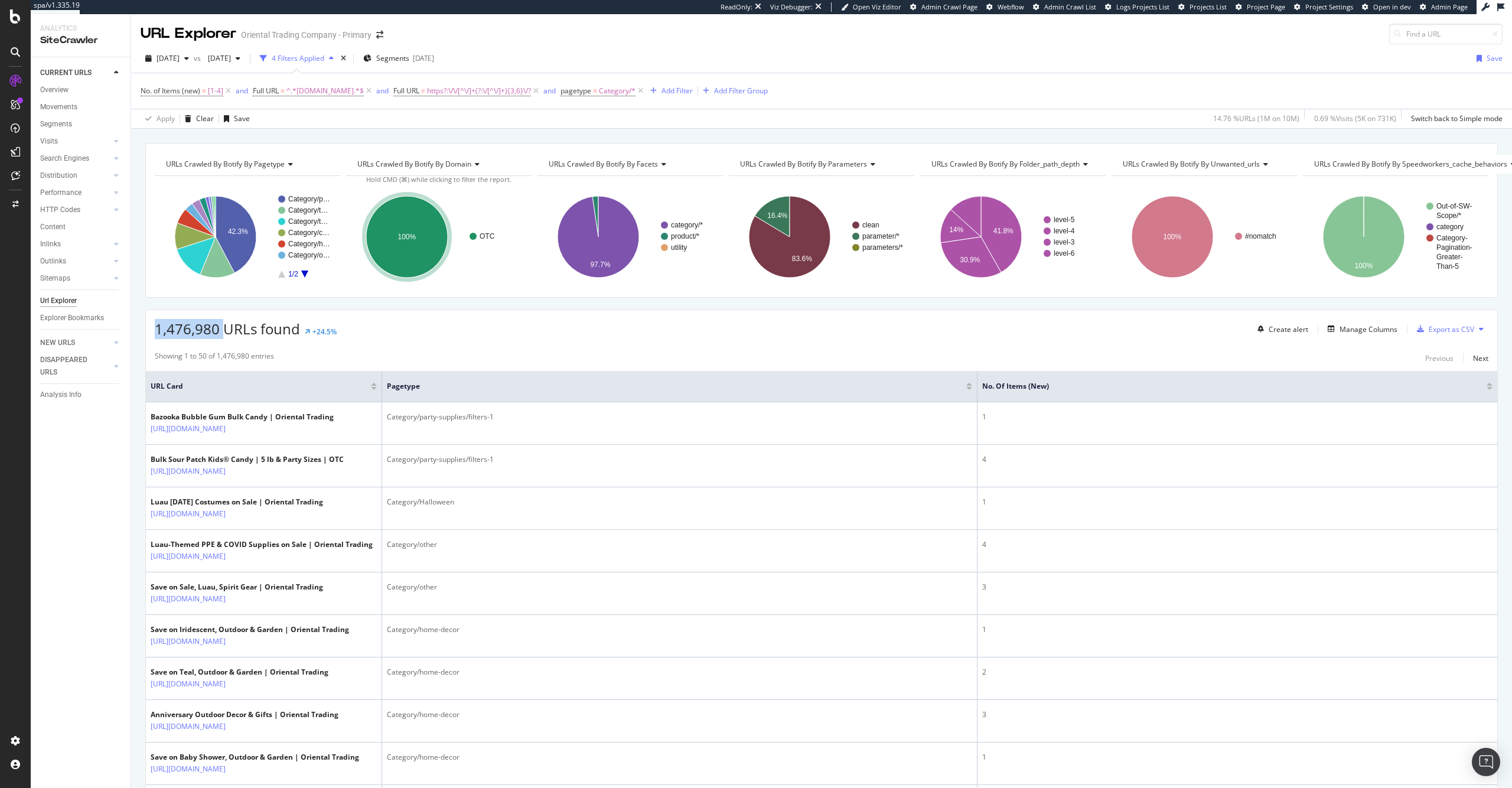
drag, startPoint x: 218, startPoint y: 331, endPoint x: 157, endPoint y: 334, distance: 61.1
click at [157, 334] on span "1,476,980 URLs found" at bounding box center [227, 328] width 145 height 20
click at [512, 95] on span "https?:\/\/[^\/]+(?:\/[^\/]+){3,6}\/?" at bounding box center [479, 91] width 104 height 17
click at [516, 147] on input "^https?:\/\/[^\/]+(?:\/[^\/]+){3,6}\/?$" at bounding box center [487, 139] width 112 height 19
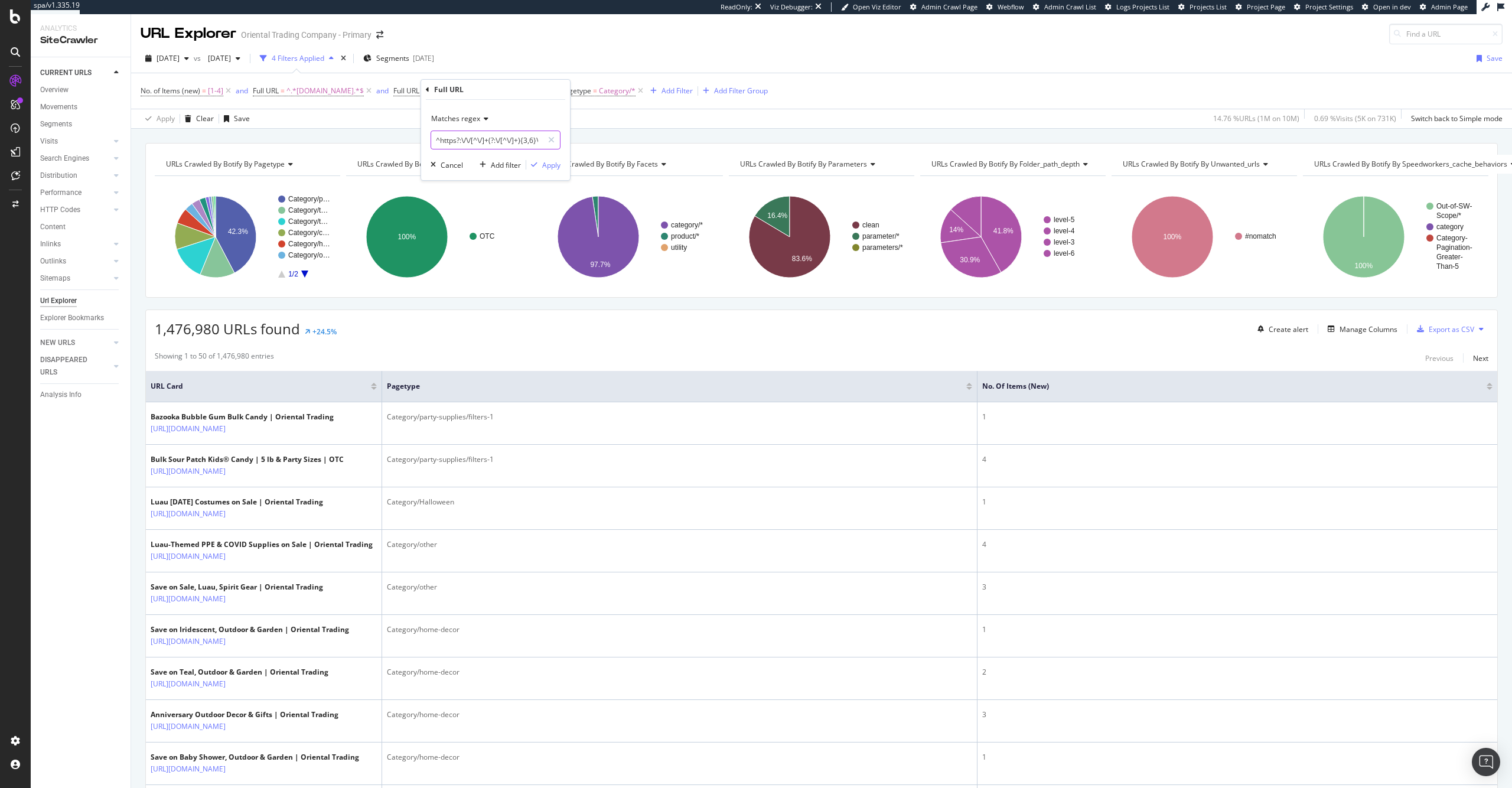
click at [516, 147] on input "^https?:\/\/[^\/]+(?:\/[^\/]+){3,6}\/?$" at bounding box center [487, 139] width 112 height 19
click at [662, 49] on div "2025 Jul. 25th vs 2025 Jun. 27th 4 Filters Applied Segments 2025-07-28 Save" at bounding box center [822, 60] width 1381 height 23
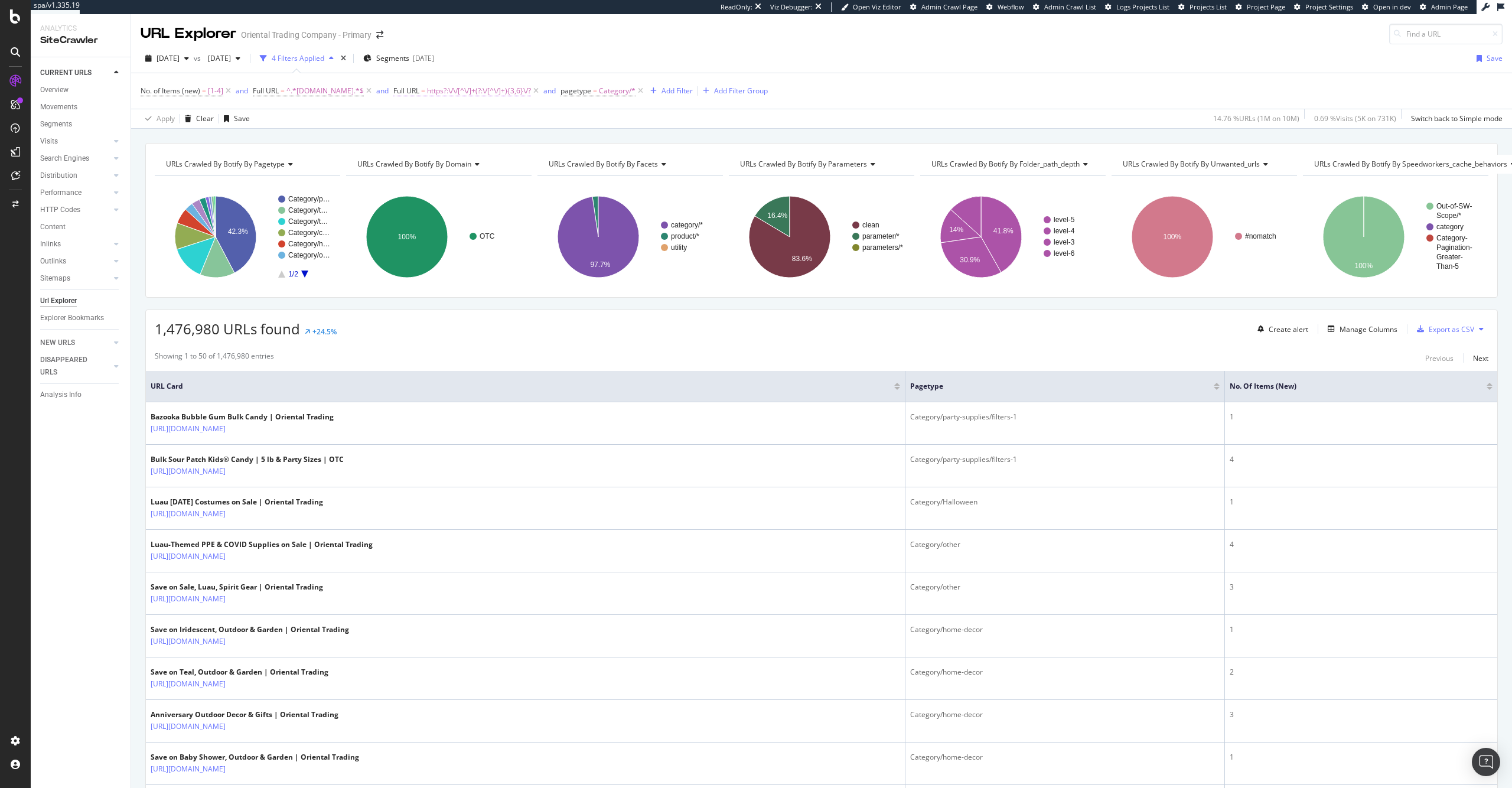
click at [531, 90] on span "https?:\/\/[^\/]+(?:\/[^\/]+){3,6}\/?" at bounding box center [479, 91] width 104 height 17
click at [531, 142] on input "^https?:\/\/[^\/]+(?:\/[^\/]+){3,6}\/?$" at bounding box center [487, 139] width 112 height 19
click at [532, 143] on input "^https?:\/\/[^\/]+(?:\/[^\/]+){3,6}\/?$" at bounding box center [487, 139] width 112 height 19
type input "^https?:\/\/[^\/]+(?:\/[^\/]+){6}\/?$"
click at [546, 163] on div "Apply" at bounding box center [551, 164] width 19 height 10
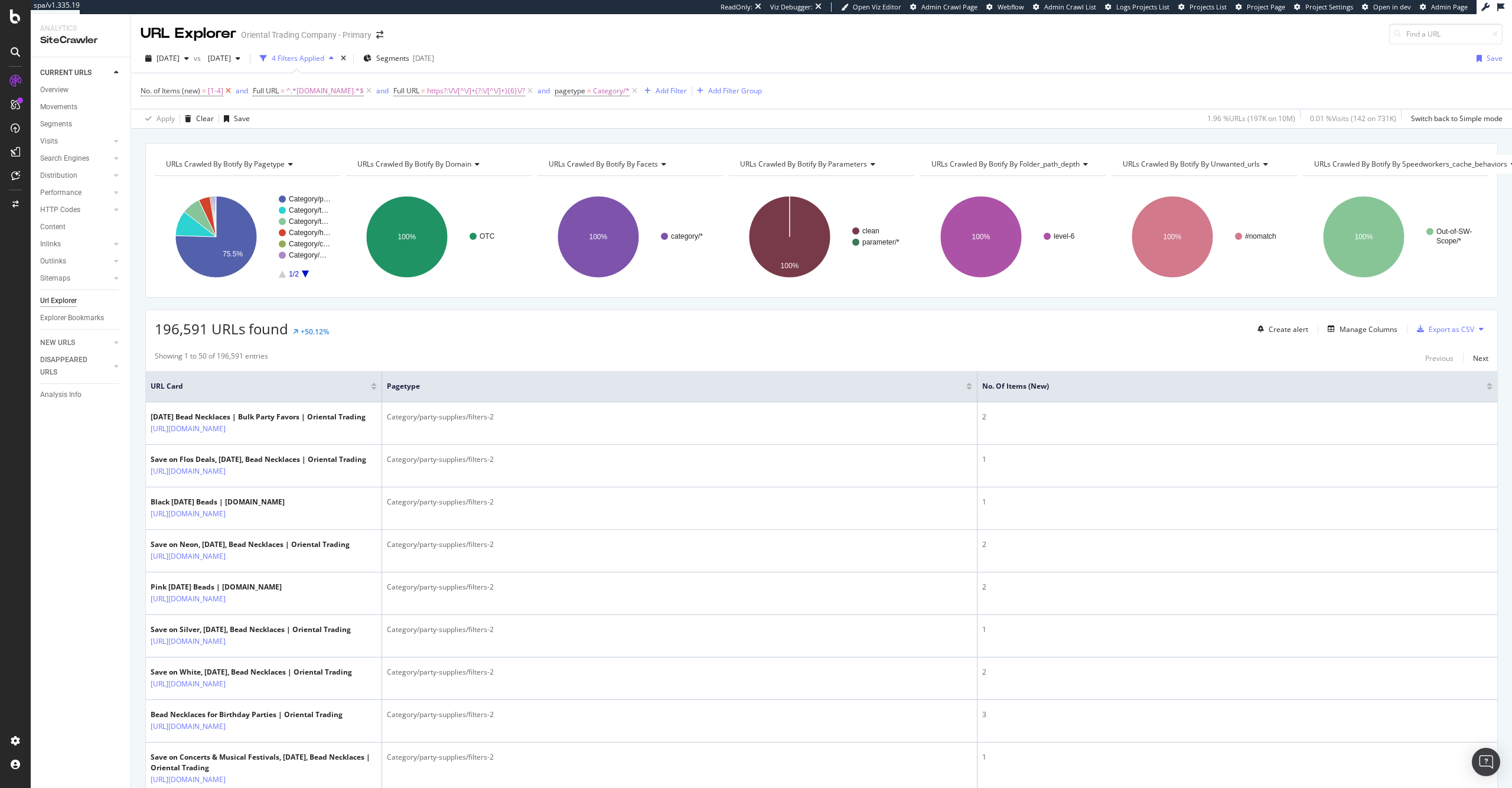
click at [228, 94] on icon at bounding box center [228, 91] width 10 height 12
click at [230, 59] on span "[DATE]" at bounding box center [217, 58] width 28 height 10
click at [664, 47] on div "[DATE] vs [DATE] 3 Filters Applied Segments [DATE] Save Full URL = ^.*[DOMAIN_N…" at bounding box center [822, 86] width 1381 height 85
click at [245, 64] on div "[DATE]" at bounding box center [224, 58] width 42 height 18
click at [285, 119] on div "[DATE]" at bounding box center [256, 122] width 59 height 10
